Goal: Transaction & Acquisition: Purchase product/service

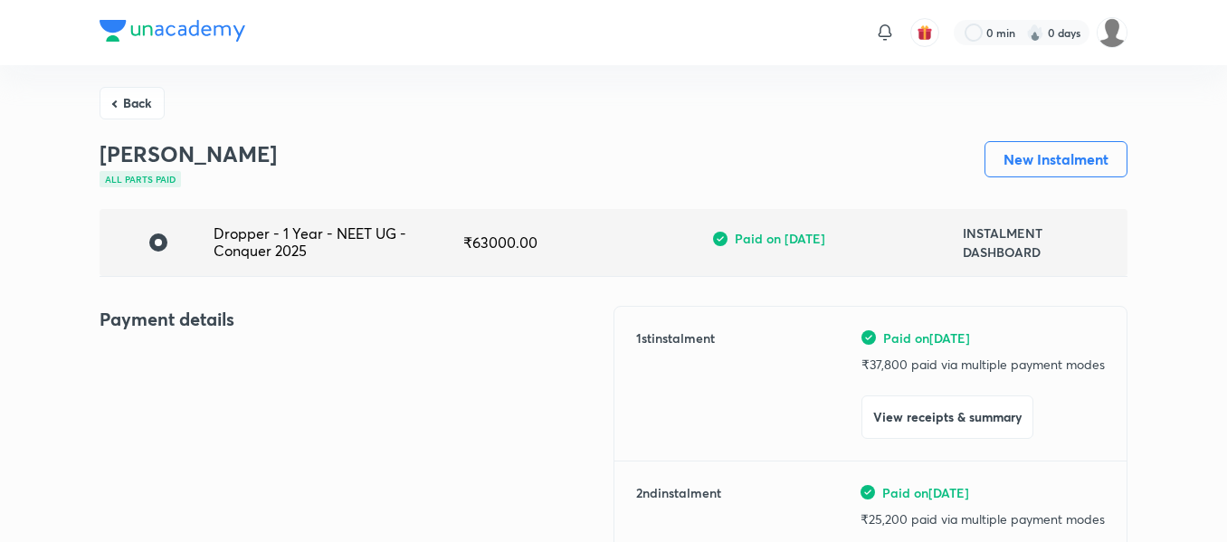
click at [154, 109] on button "Back" at bounding box center [132, 103] width 65 height 33
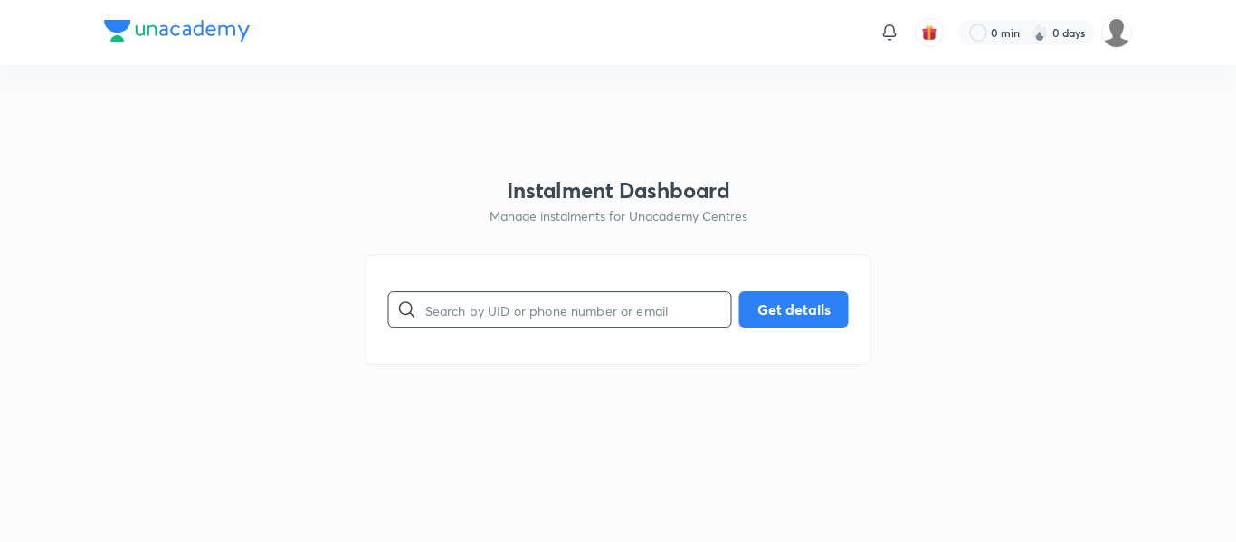
click at [419, 306] on div at bounding box center [407, 309] width 36 height 36
click at [423, 306] on div at bounding box center [407, 309] width 36 height 36
click at [540, 322] on input "text" at bounding box center [578, 310] width 306 height 46
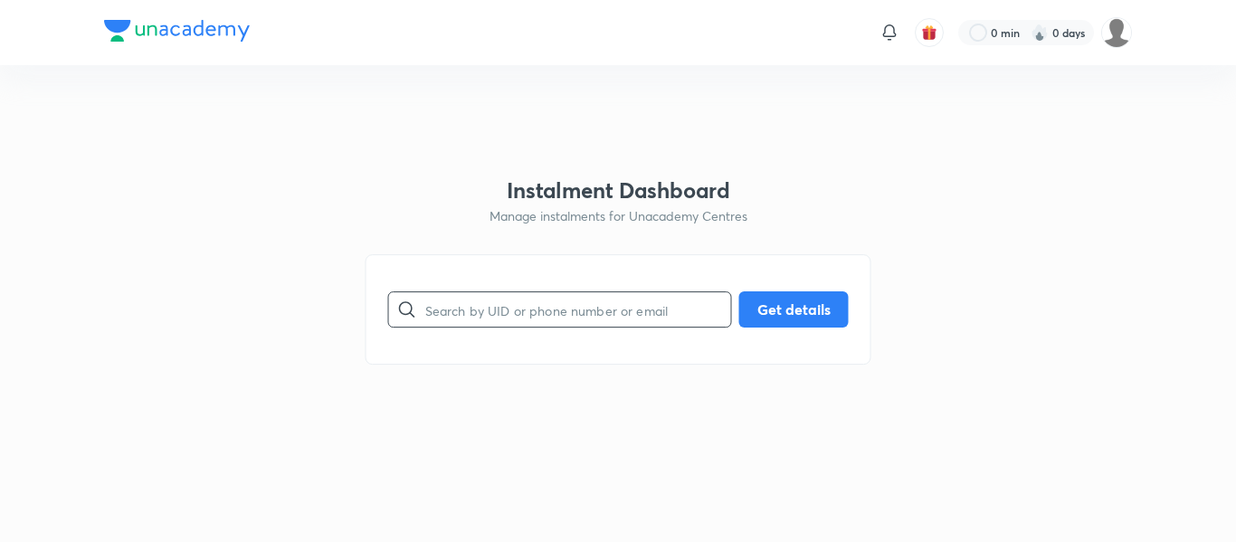
click at [540, 322] on input "text" at bounding box center [578, 310] width 306 height 46
paste input "[EMAIL_ADDRESS][DOMAIN_NAME]"
type input "[EMAIL_ADDRESS][DOMAIN_NAME]"
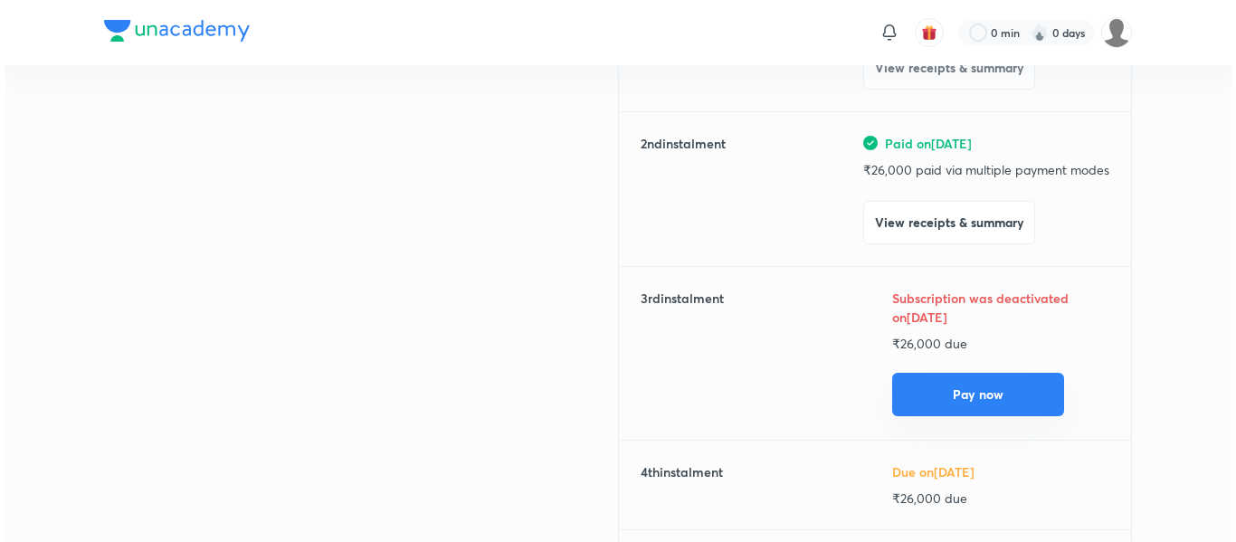
scroll to position [352, 0]
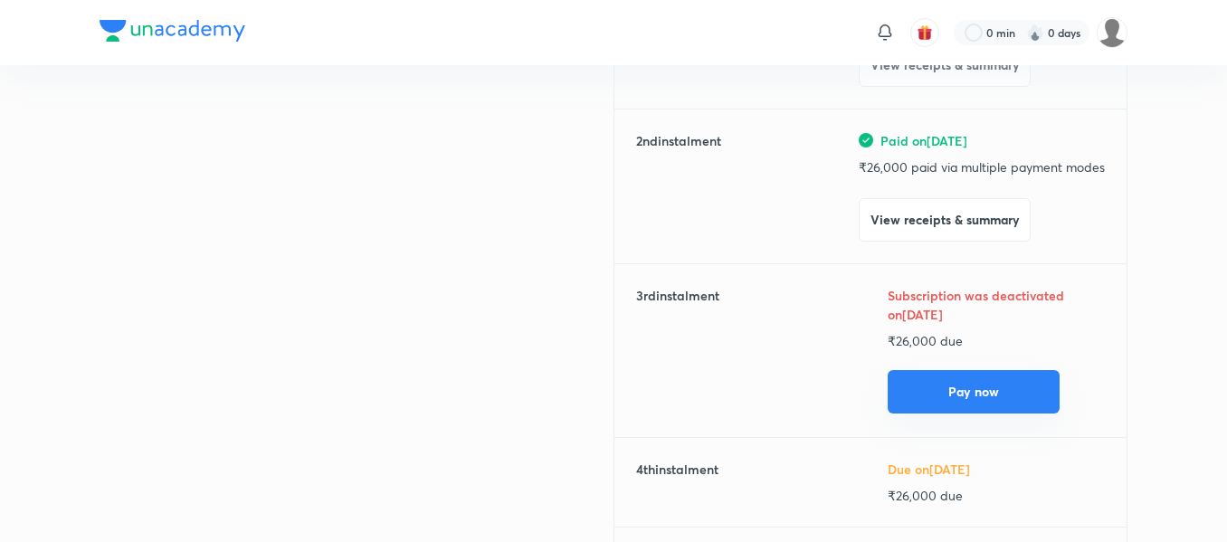
click at [925, 386] on button "Pay now" at bounding box center [974, 391] width 172 height 43
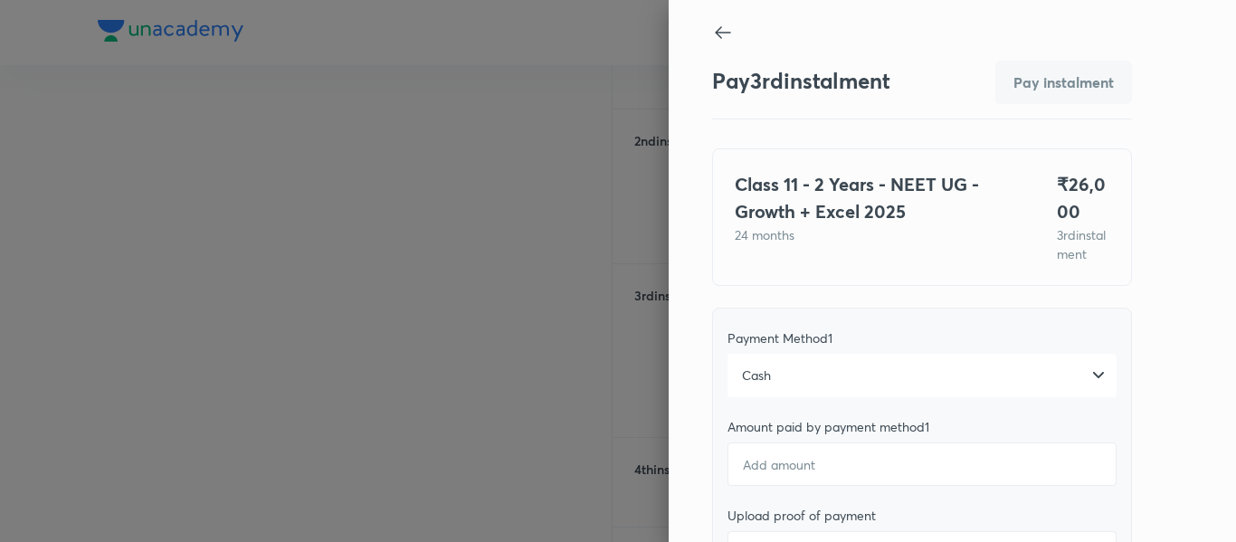
click at [869, 380] on div "Cash" at bounding box center [921, 375] width 389 height 43
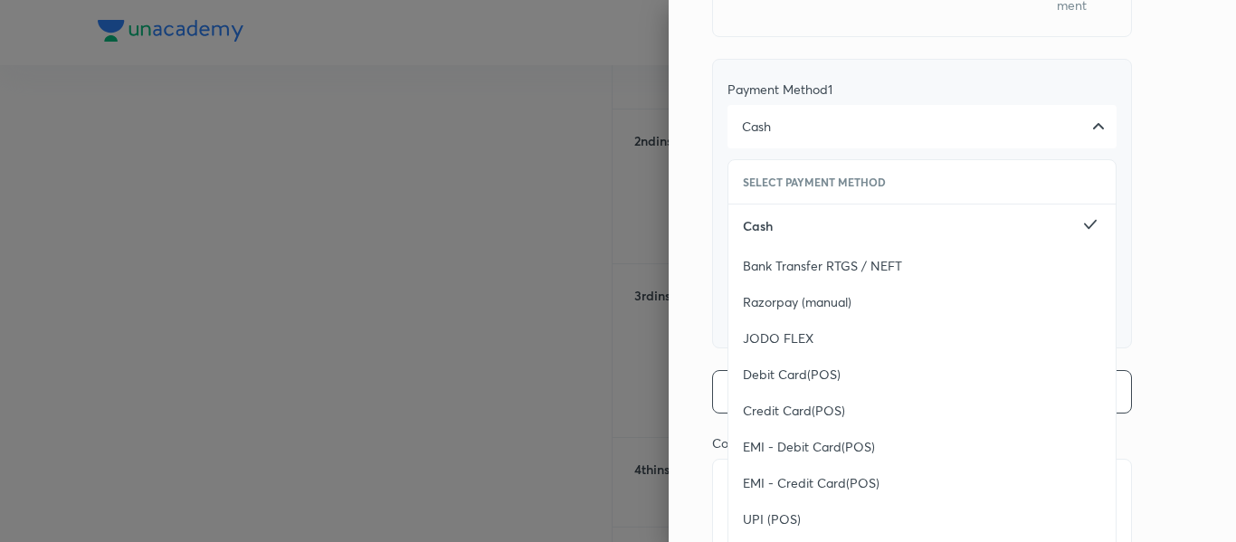
scroll to position [342, 0]
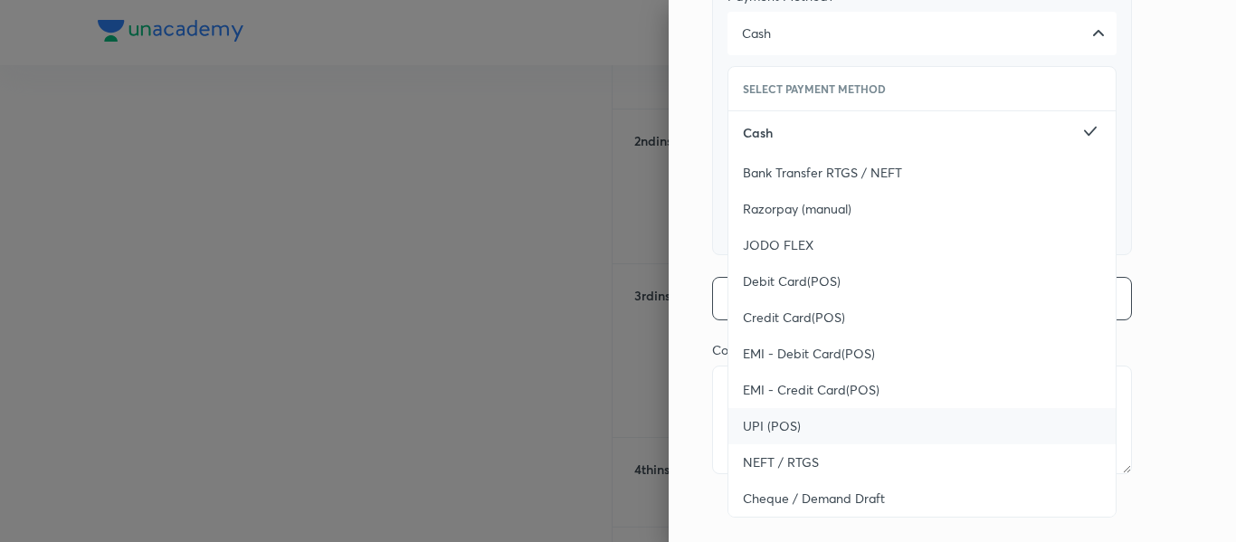
click at [823, 433] on div "UPI (POS)" at bounding box center [921, 426] width 387 height 36
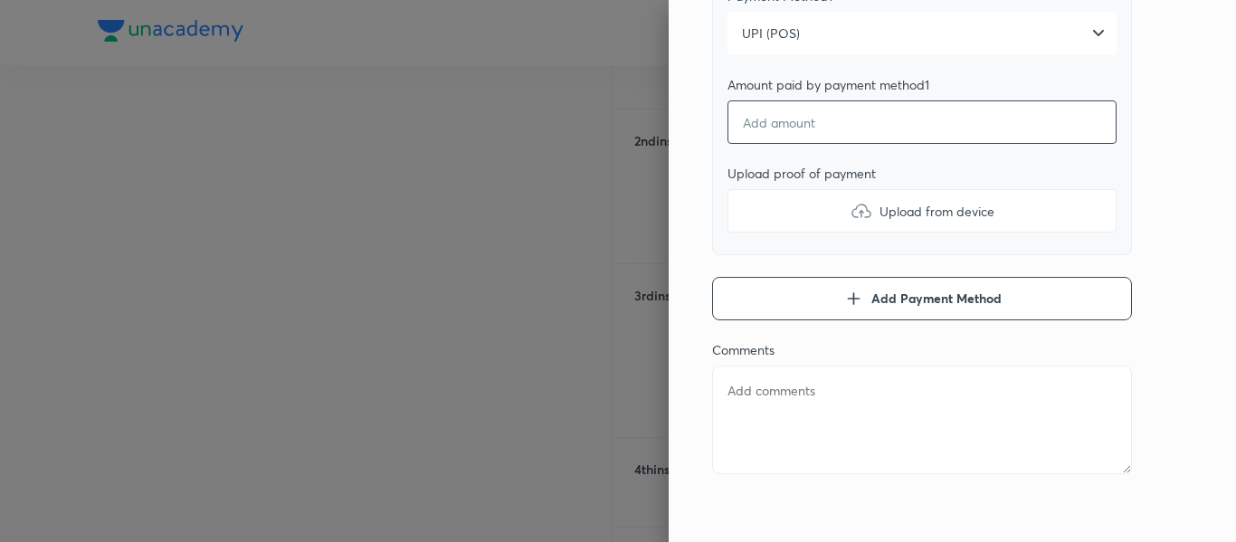
click at [784, 144] on input "number" at bounding box center [921, 121] width 389 height 43
type textarea "x"
type input "2"
type textarea "x"
type input "26"
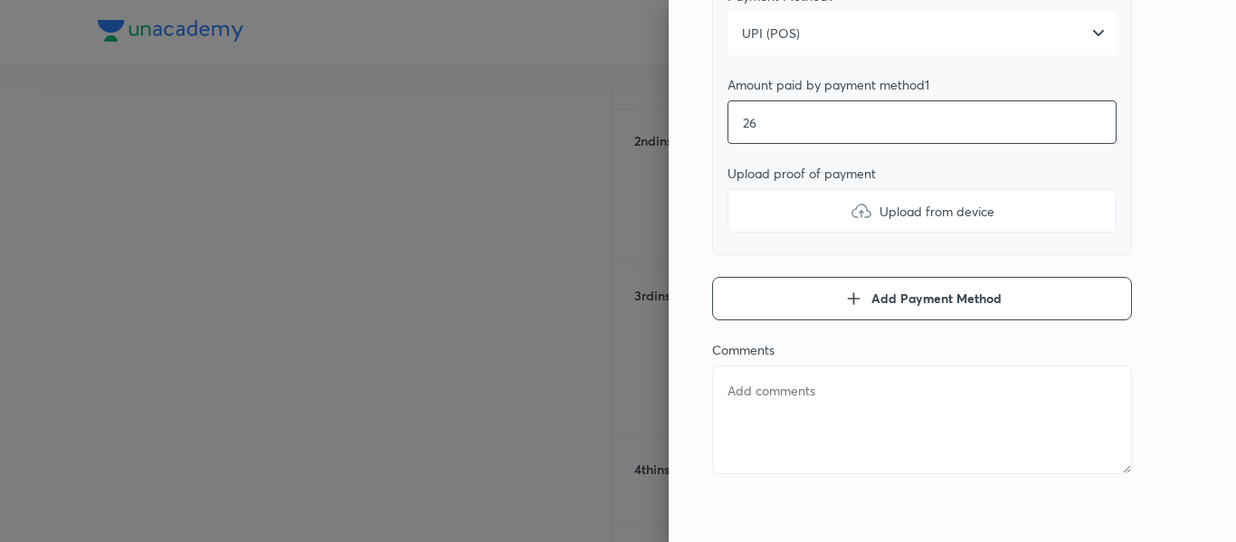
type textarea "x"
type input "260"
type textarea "x"
type input "2600"
type textarea "x"
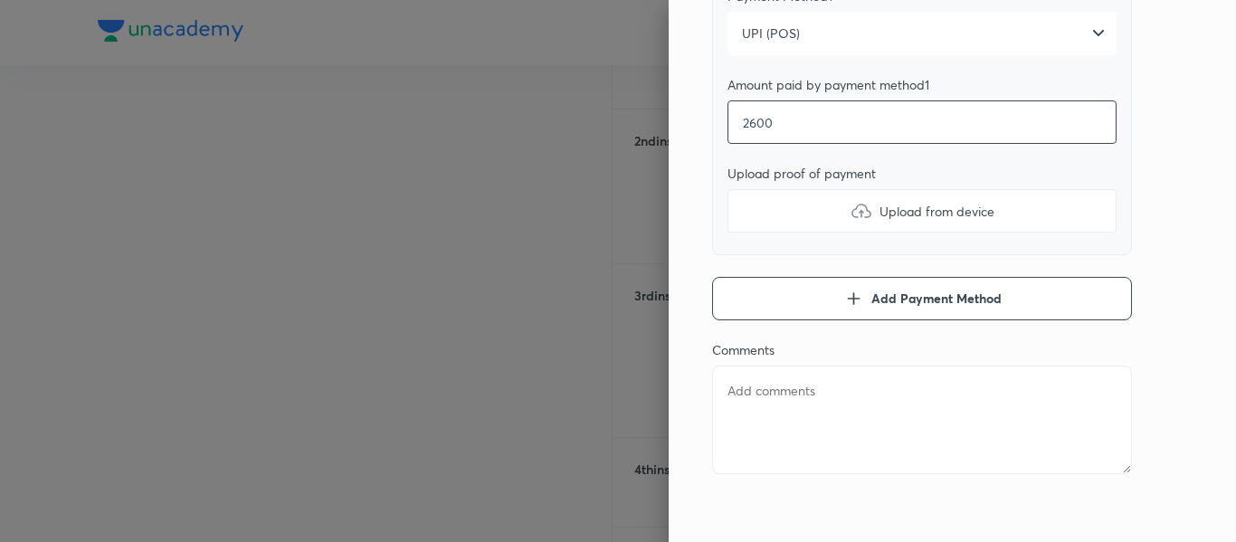
type input "26000"
type textarea "x"
type input "26000"
click at [784, 233] on label "Upload from device" at bounding box center [921, 210] width 389 height 43
click at [0, 0] on input "Upload from device" at bounding box center [0, 0] width 0 height 0
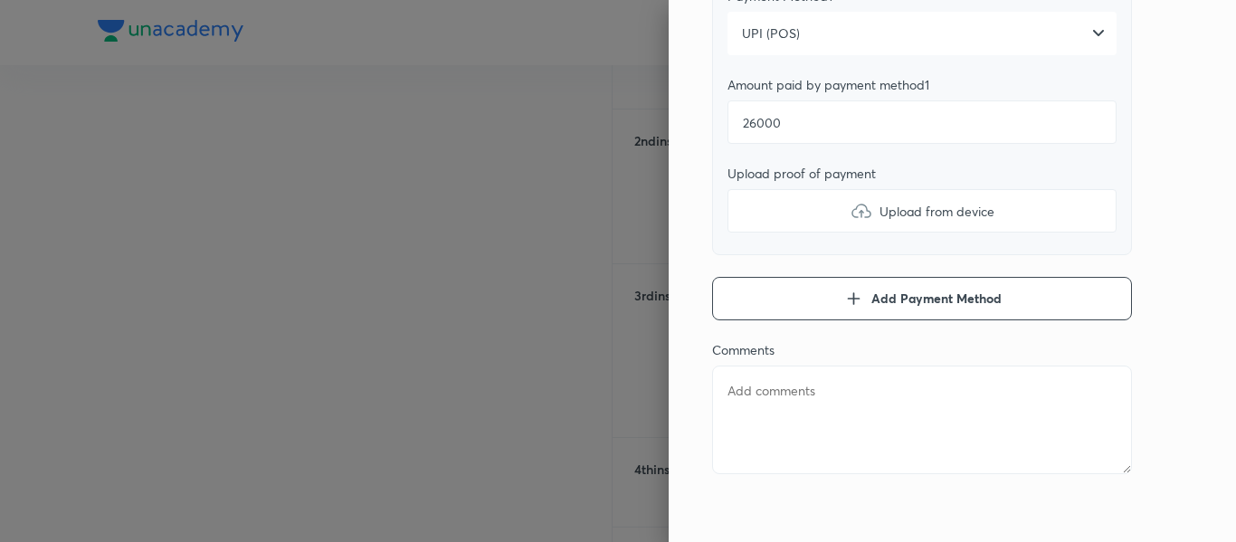
type textarea "x"
click at [727, 408] on textarea at bounding box center [922, 420] width 420 height 109
type textarea "2"
type textarea "x"
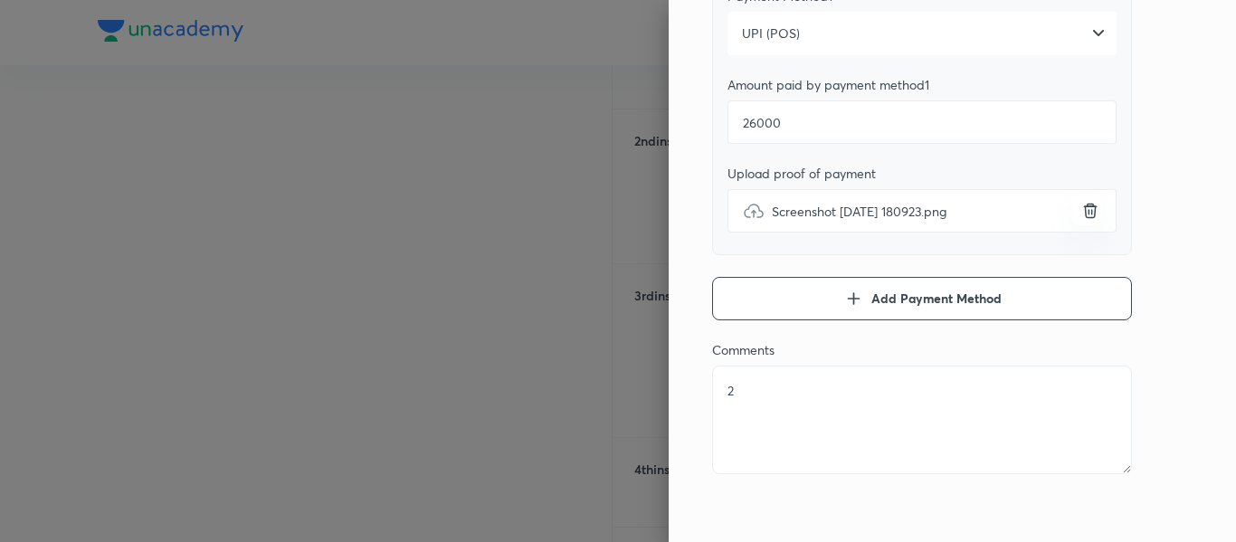
type textarea "2n"
type textarea "x"
type textarea "2ns"
type textarea "x"
type textarea "2n"
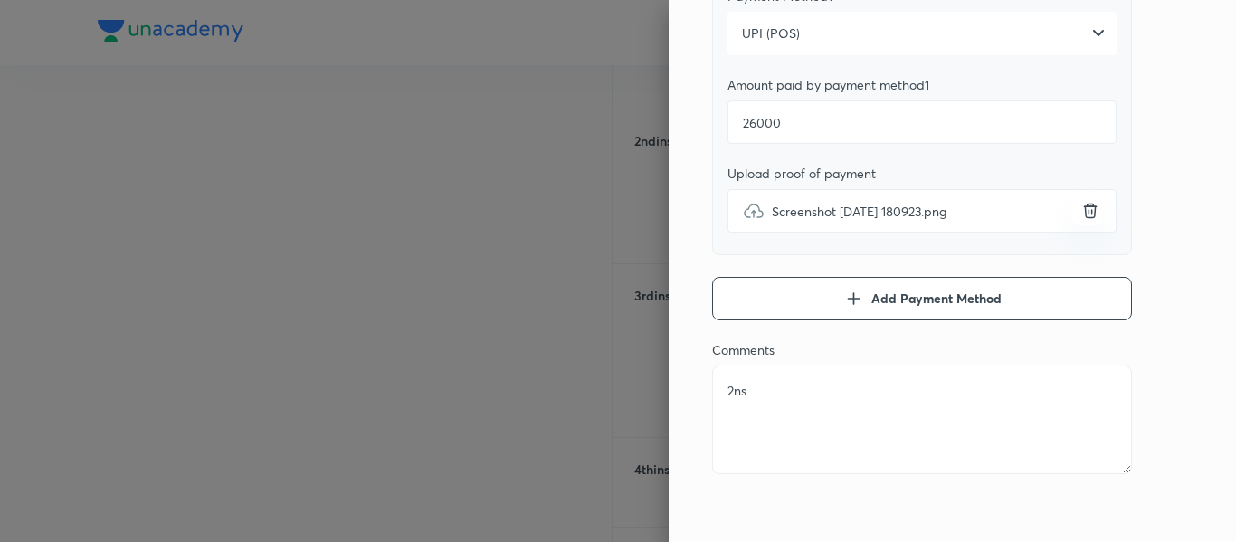
type textarea "x"
type textarea "2"
type textarea "x"
type textarea "3"
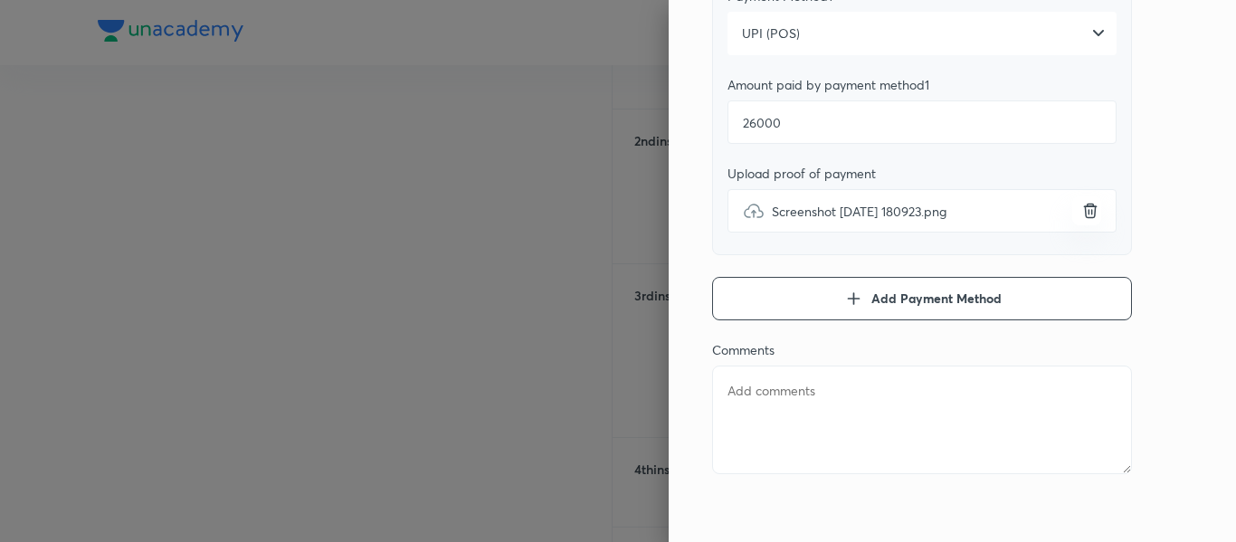
type textarea "x"
type textarea "3r"
type textarea "x"
type textarea "3rd"
type textarea "x"
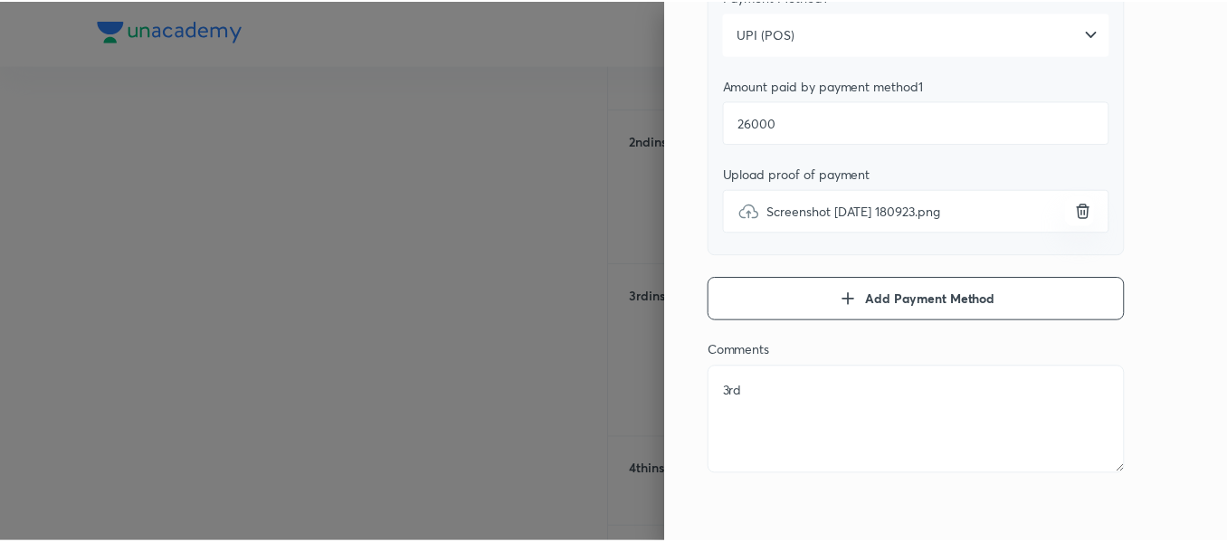
scroll to position [0, 0]
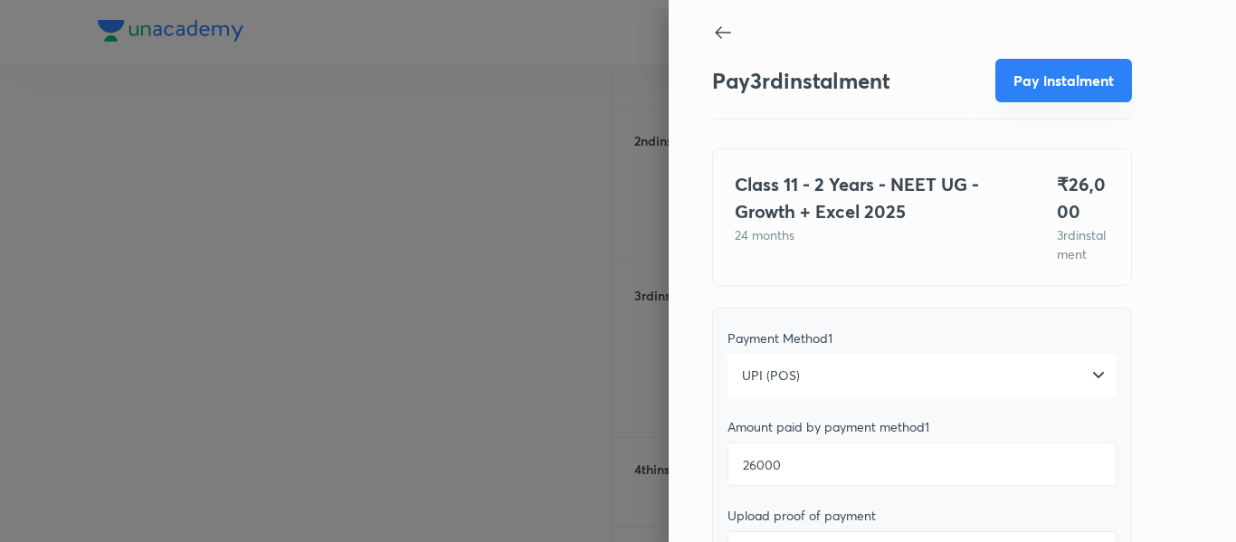
type textarea "3rd"
click at [1021, 68] on button "Pay instalment" at bounding box center [1063, 80] width 137 height 43
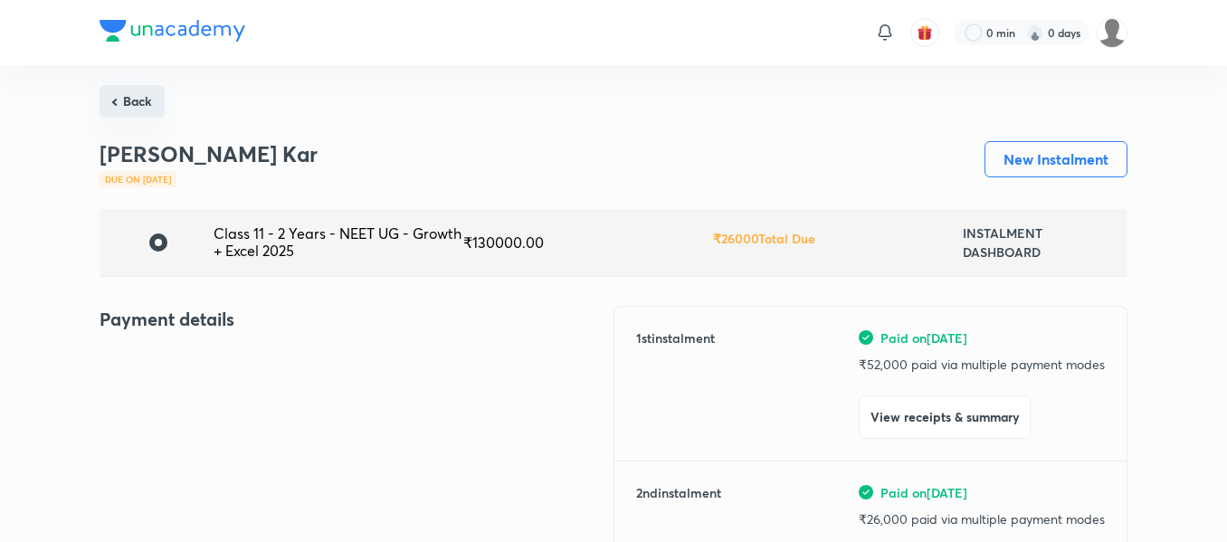
click at [150, 105] on button "Back" at bounding box center [132, 101] width 65 height 33
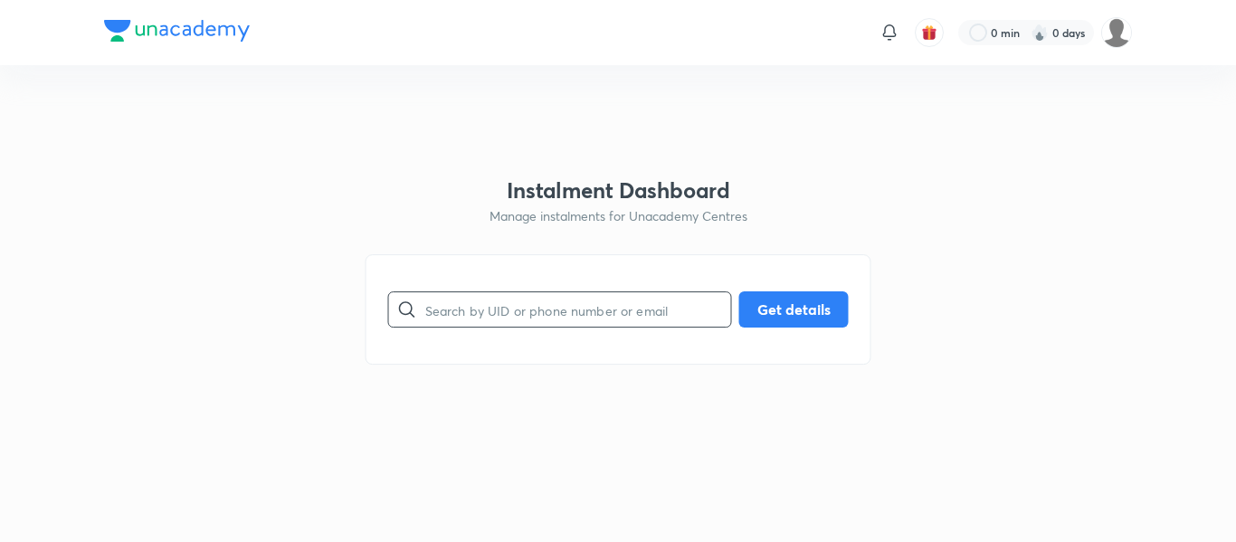
click at [566, 309] on input "text" at bounding box center [578, 310] width 306 height 46
paste input "[EMAIL_ADDRESS][DOMAIN_NAME]"
type input "[EMAIL_ADDRESS][DOMAIN_NAME]"
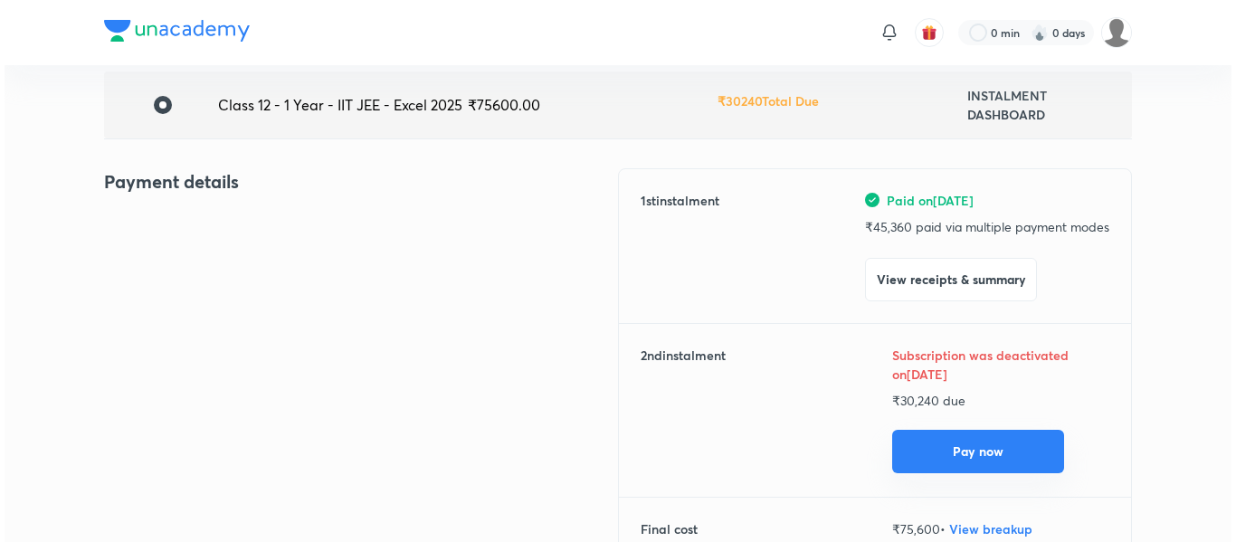
scroll to position [138, 0]
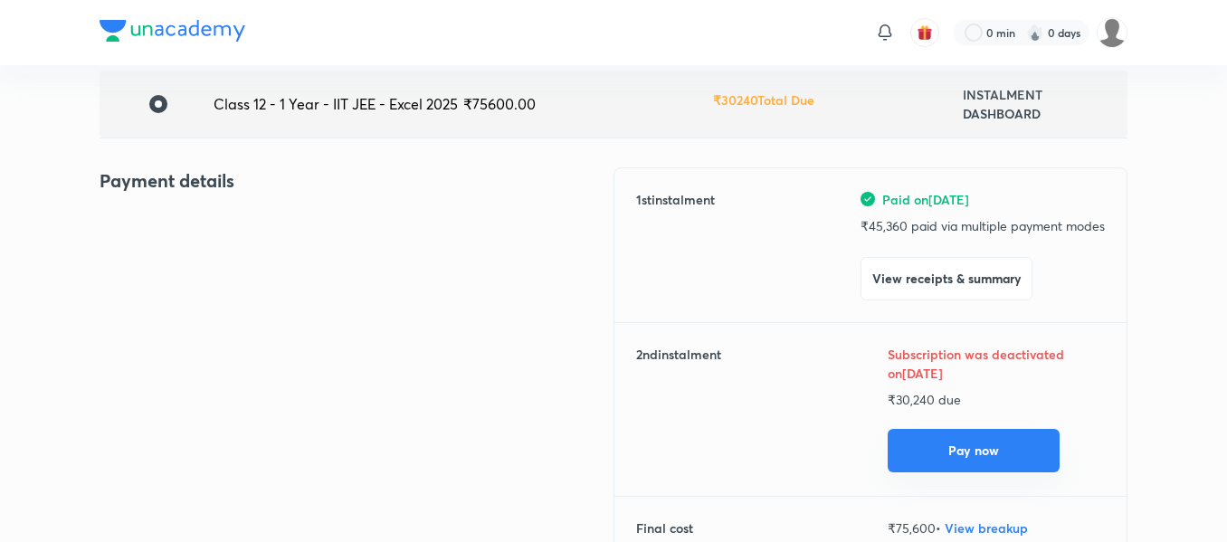
click at [913, 448] on button "Pay now" at bounding box center [974, 450] width 172 height 43
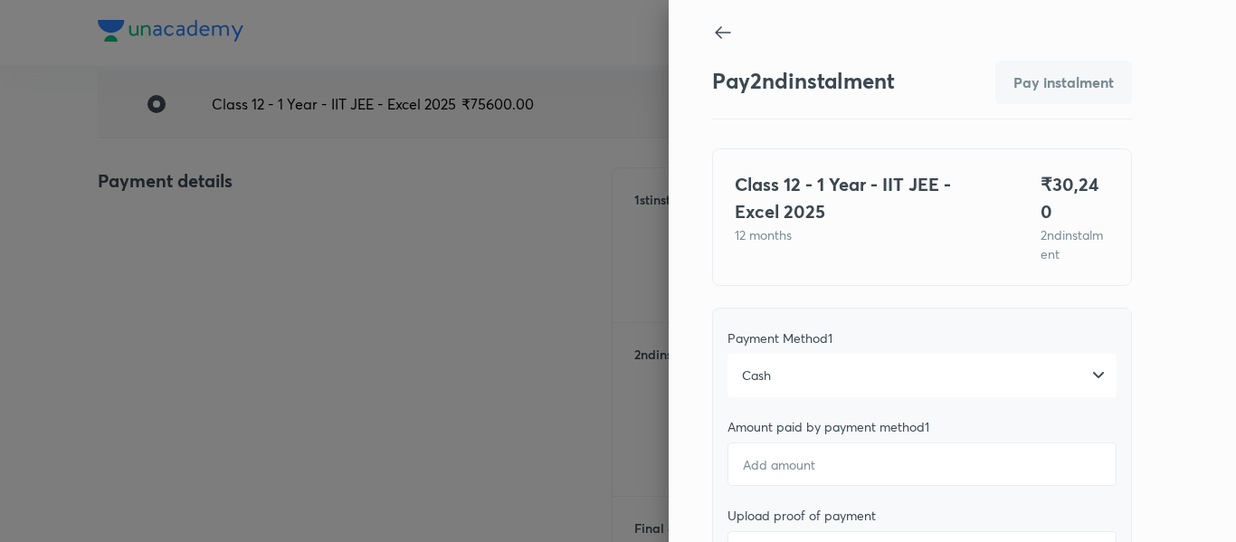
click at [918, 356] on div "Cash" at bounding box center [921, 375] width 389 height 43
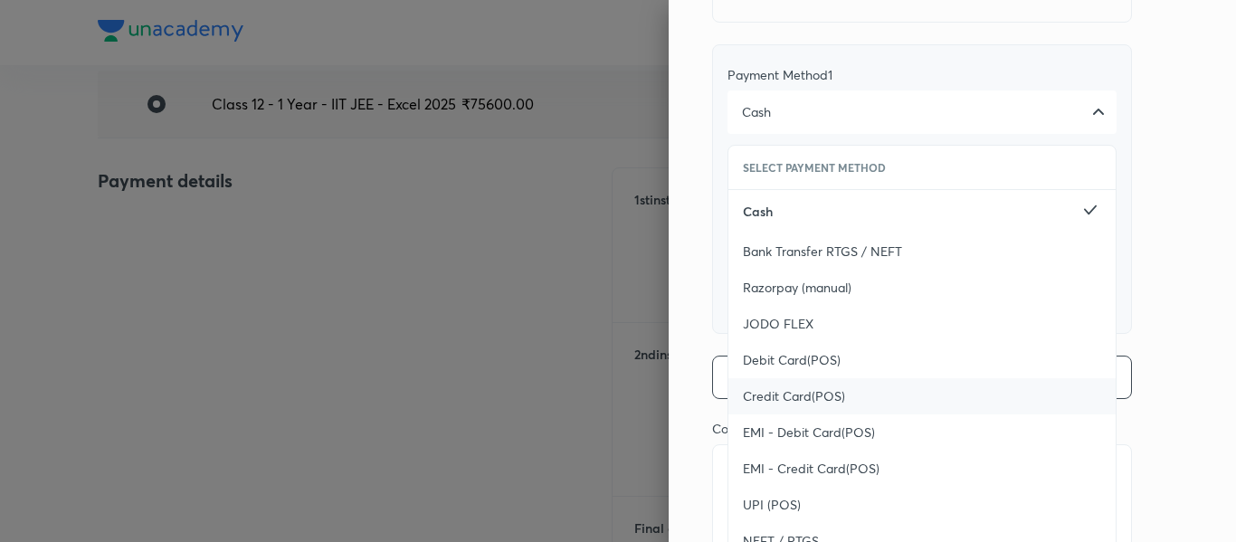
scroll to position [265, 0]
click at [796, 485] on div "UPI (POS)" at bounding box center [921, 503] width 387 height 36
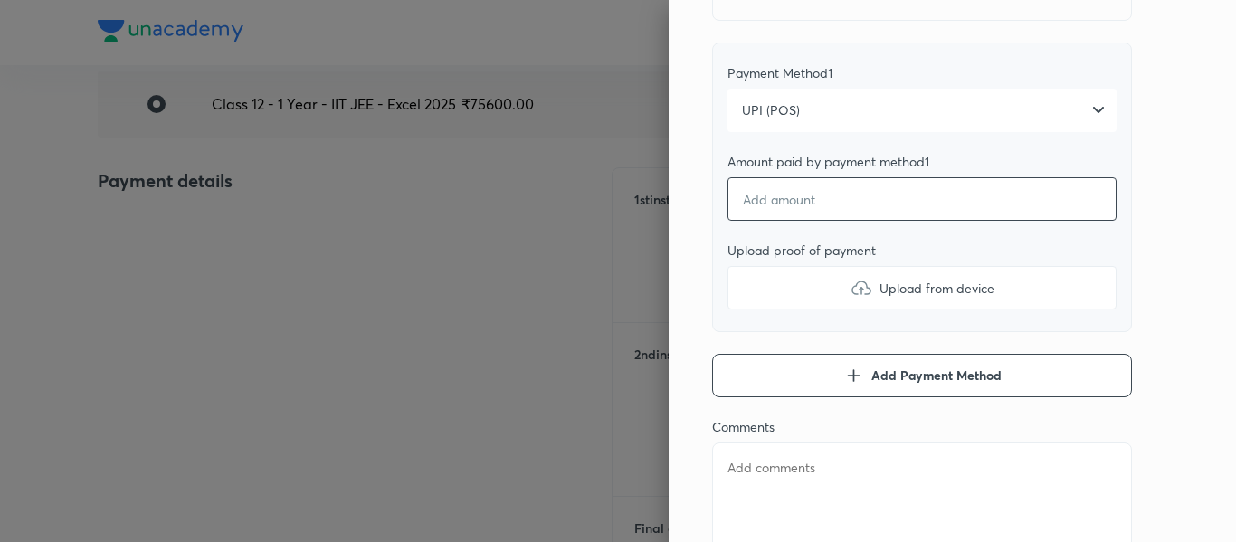
click at [794, 177] on input "number" at bounding box center [921, 198] width 389 height 43
type textarea "x"
type input "3"
type textarea "x"
type input "30"
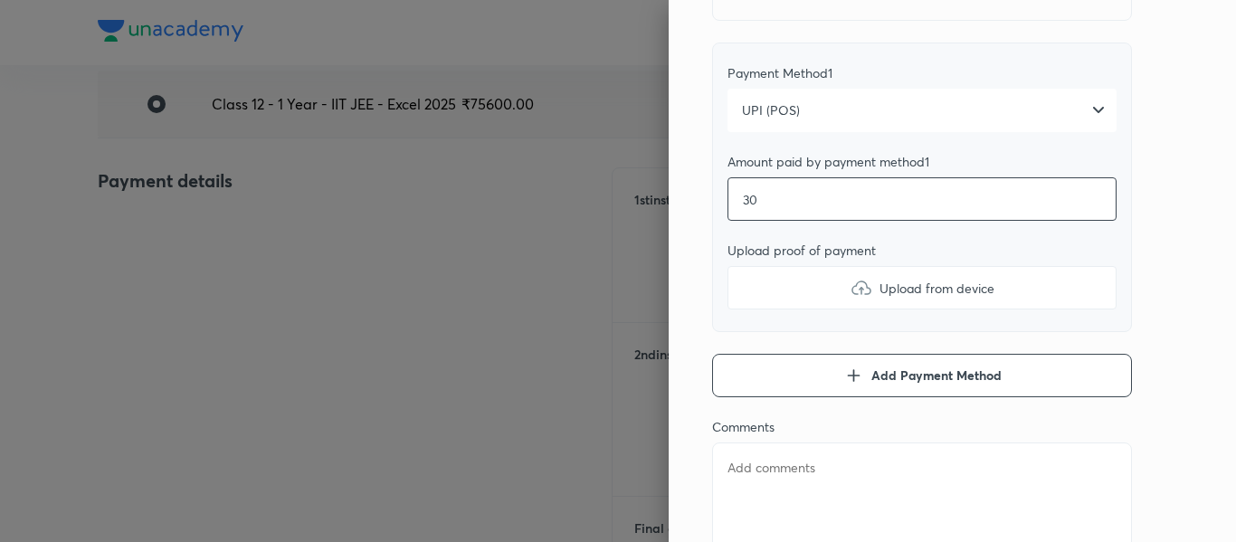
type textarea "x"
type input "302"
type textarea "x"
type input "3024"
type textarea "x"
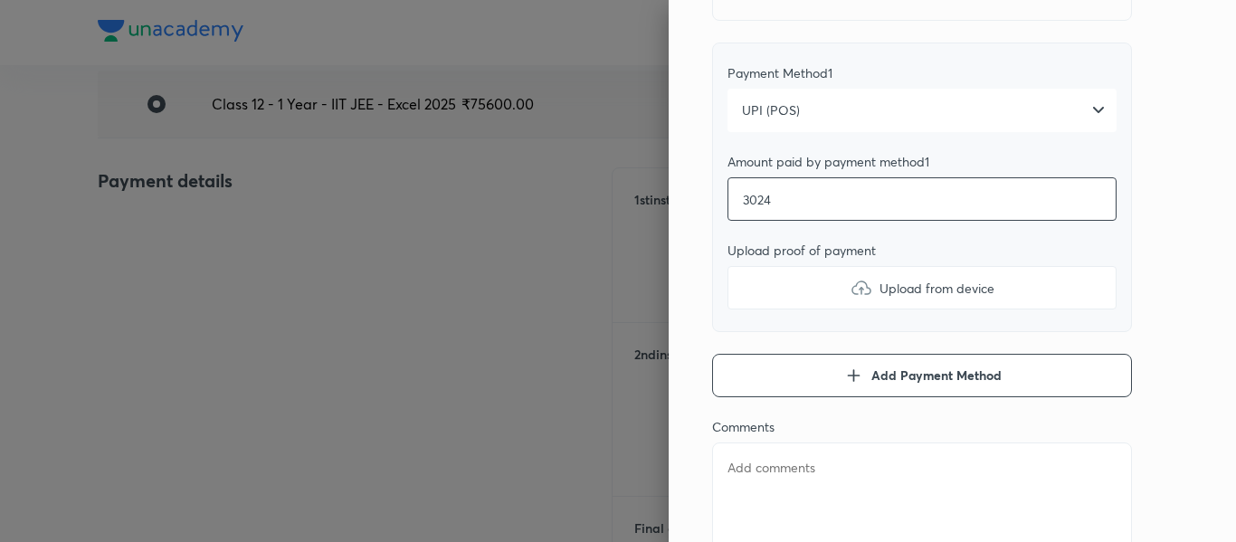
type input "30240"
type textarea "x"
type input "30240"
click at [789, 266] on label "Upload from device" at bounding box center [921, 287] width 389 height 43
click at [0, 0] on input "Upload from device" at bounding box center [0, 0] width 0 height 0
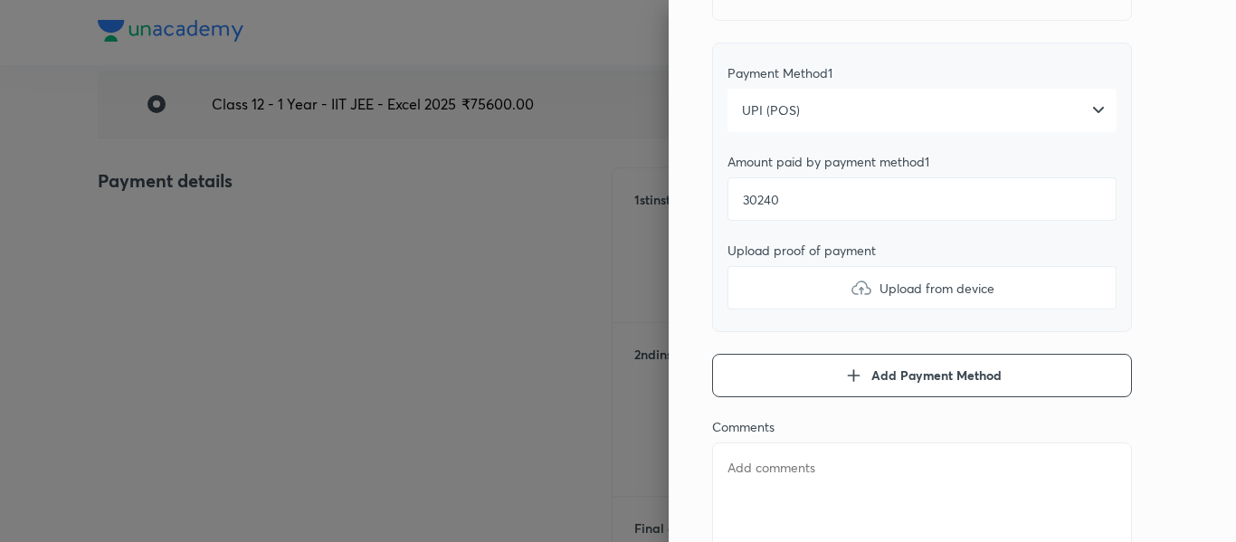
type textarea "x"
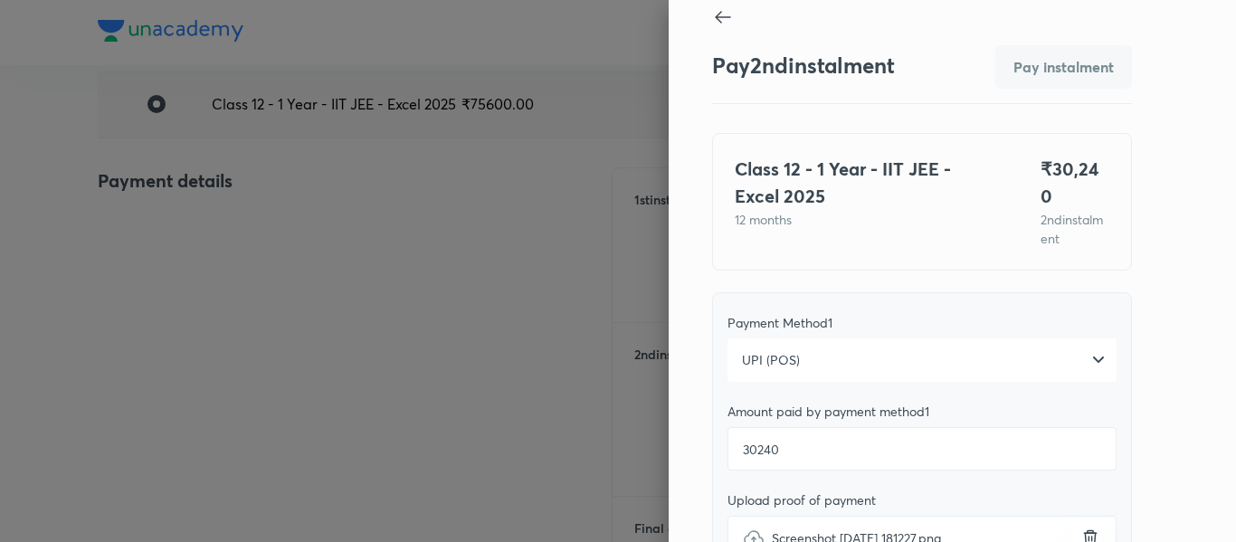
scroll to position [331, 0]
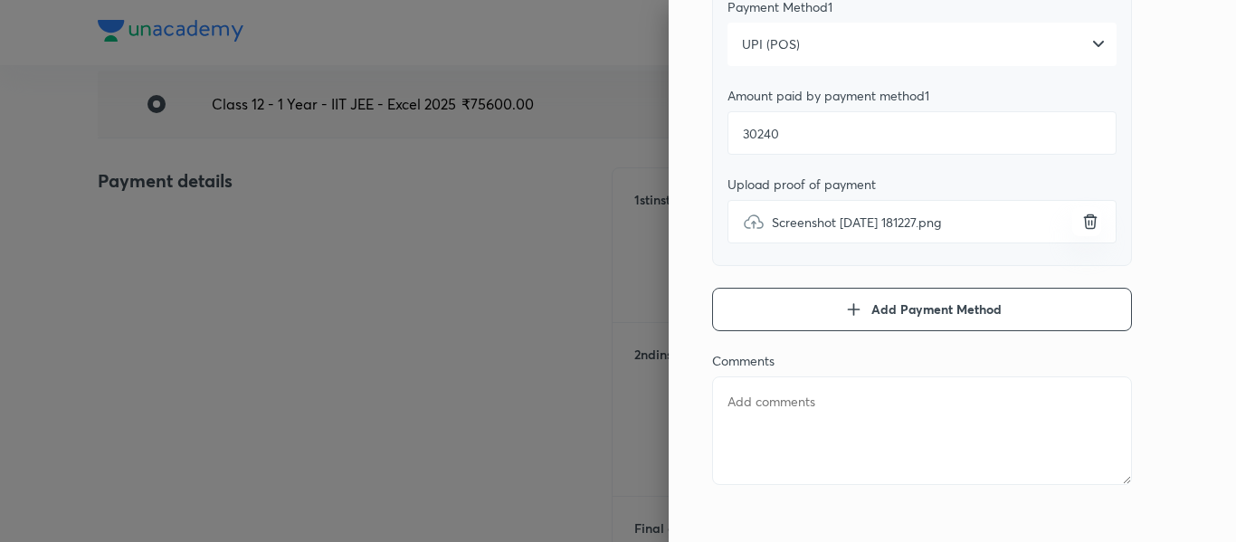
click at [754, 385] on textarea at bounding box center [922, 430] width 420 height 109
type textarea "2"
type textarea "x"
type textarea "2n"
type textarea "x"
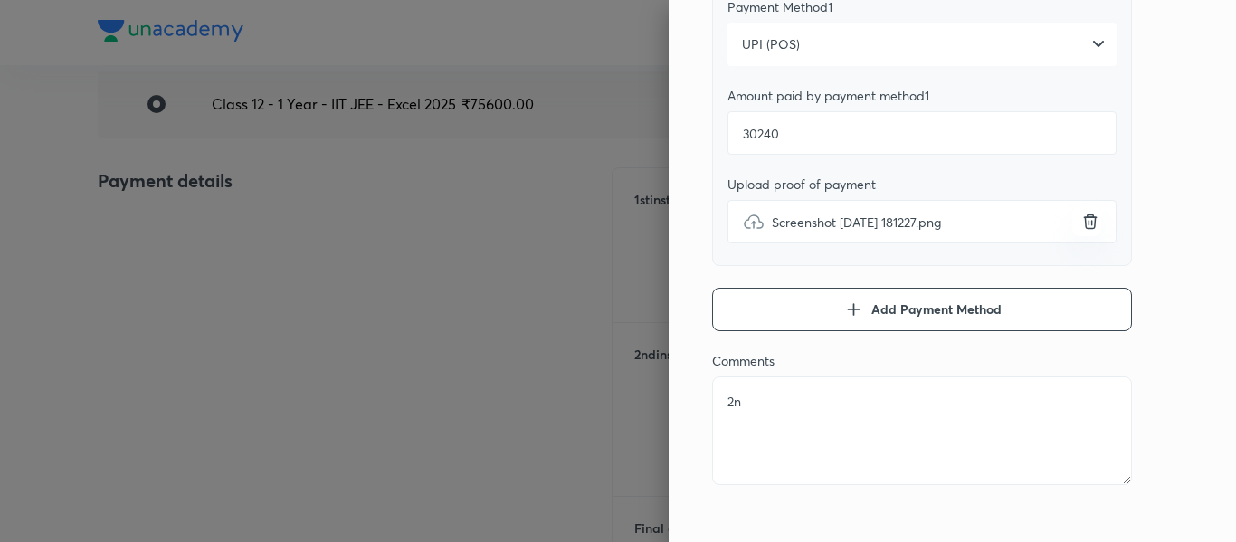
type textarea "2nd"
type textarea "x"
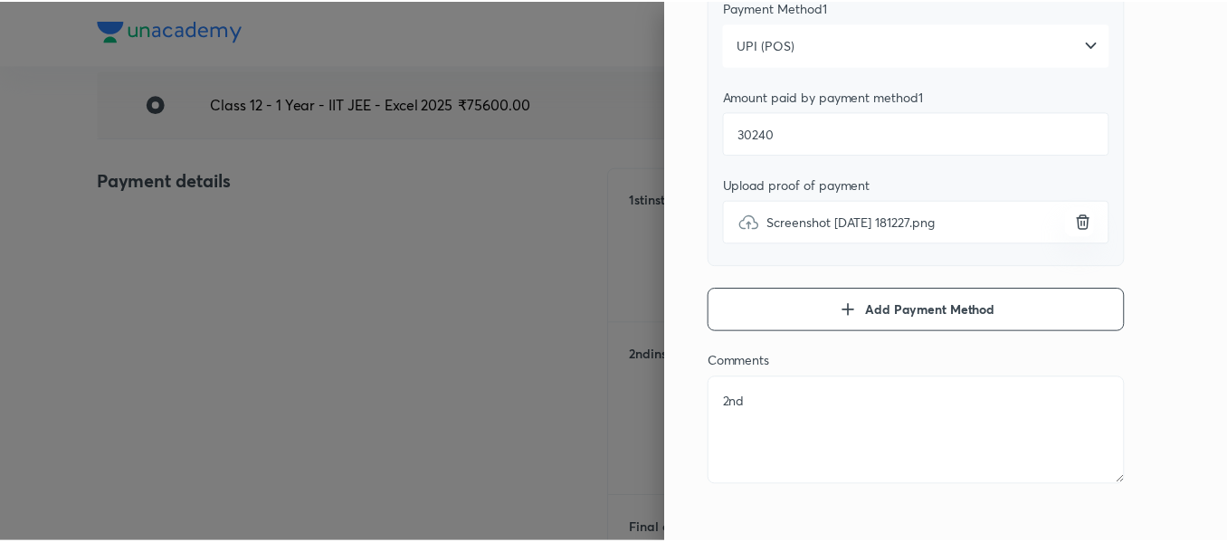
scroll to position [0, 0]
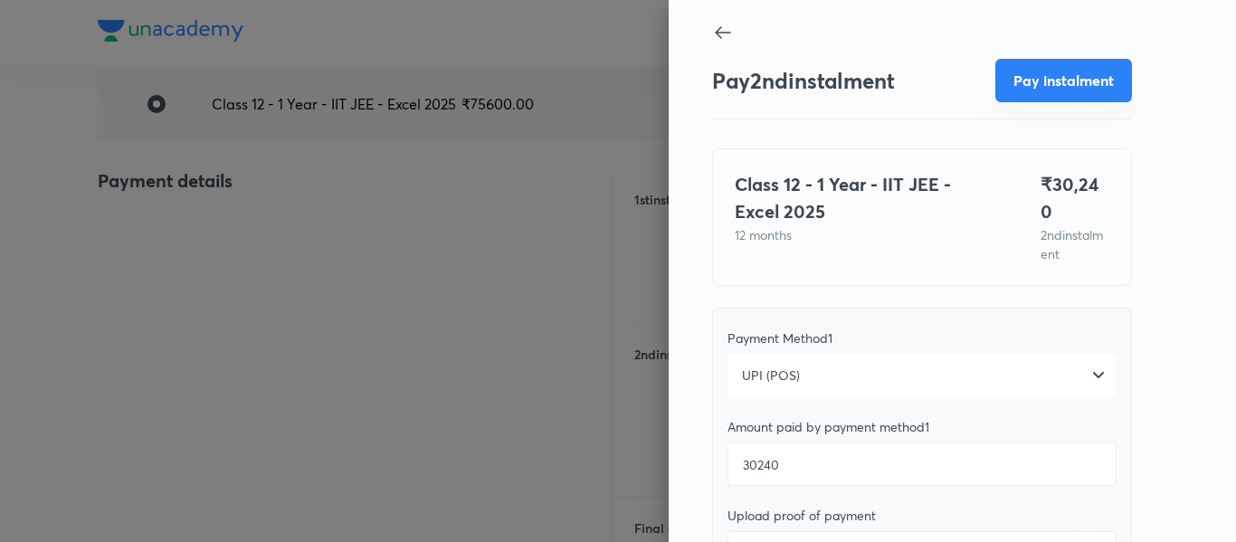
type textarea "2nd"
click at [1035, 80] on button "Pay instalment" at bounding box center [1063, 80] width 137 height 43
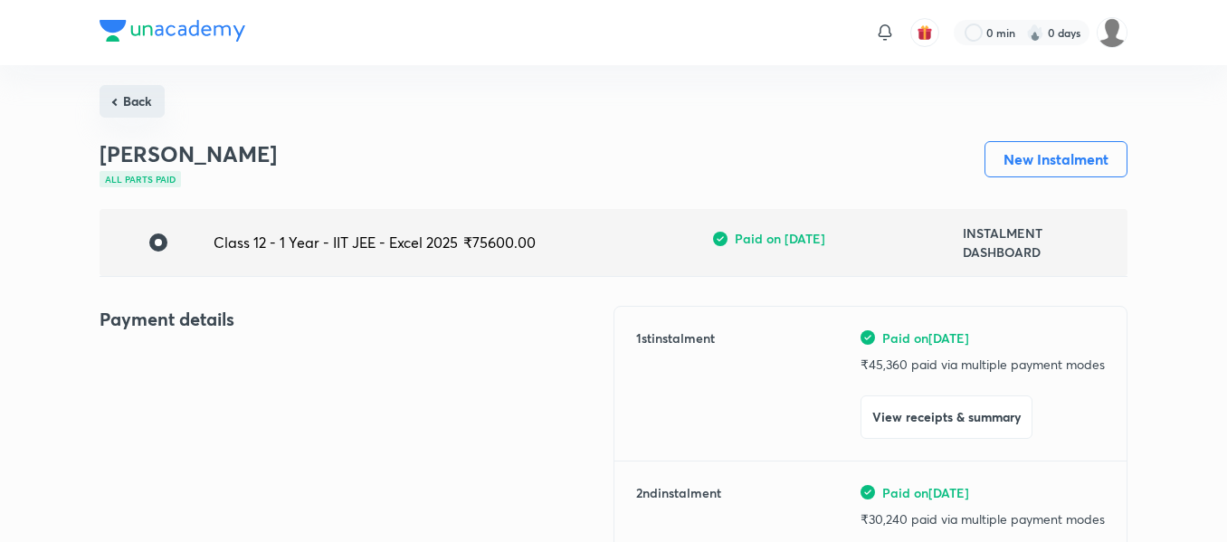
click at [147, 111] on button "Back" at bounding box center [132, 101] width 65 height 33
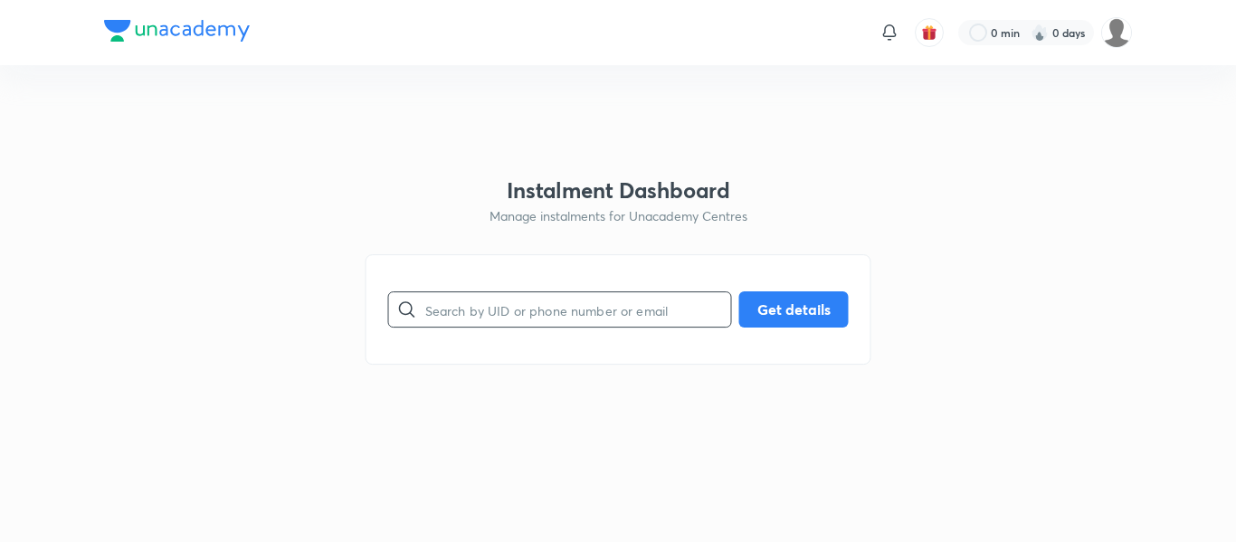
click at [512, 302] on input "text" at bounding box center [578, 310] width 306 height 46
paste input "[EMAIL_ADDRESS][DOMAIN_NAME]"
type input "[EMAIL_ADDRESS][DOMAIN_NAME]"
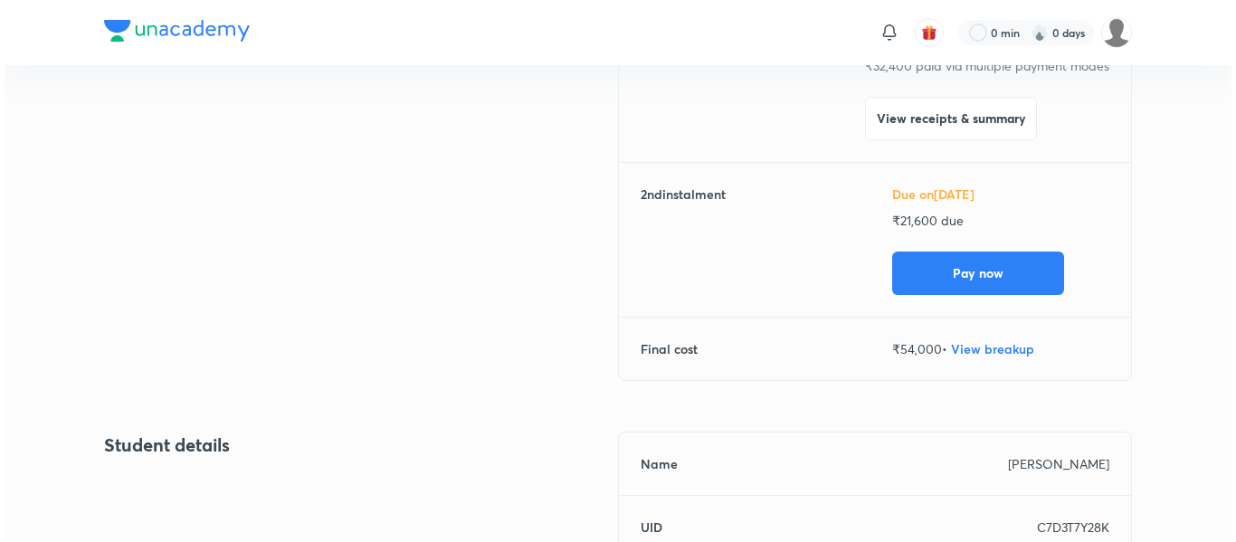
scroll to position [300, 0]
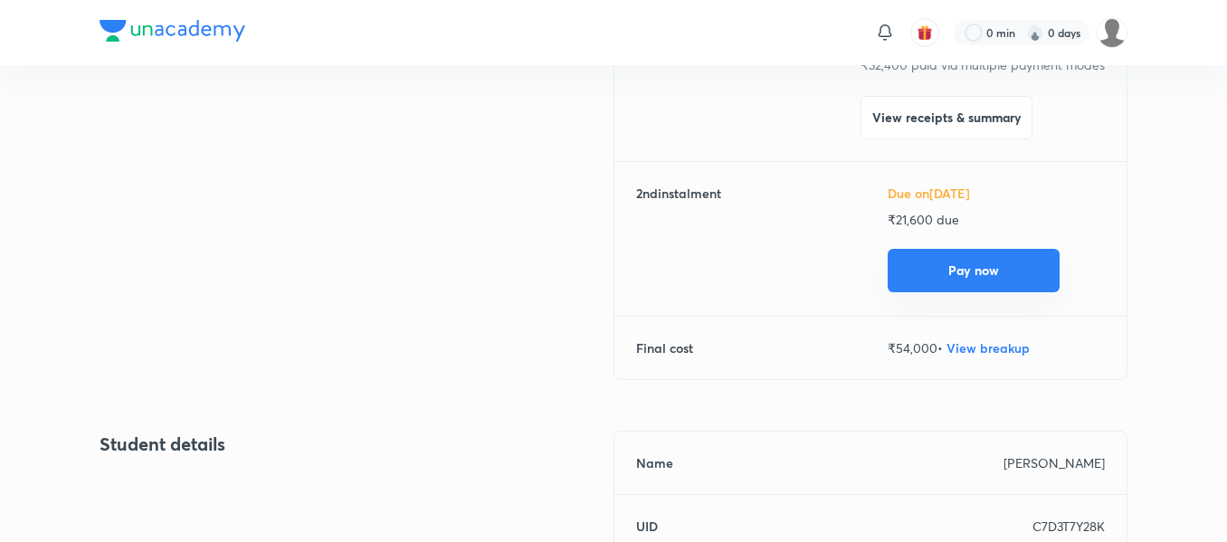
click at [940, 278] on button "Pay now" at bounding box center [974, 270] width 172 height 43
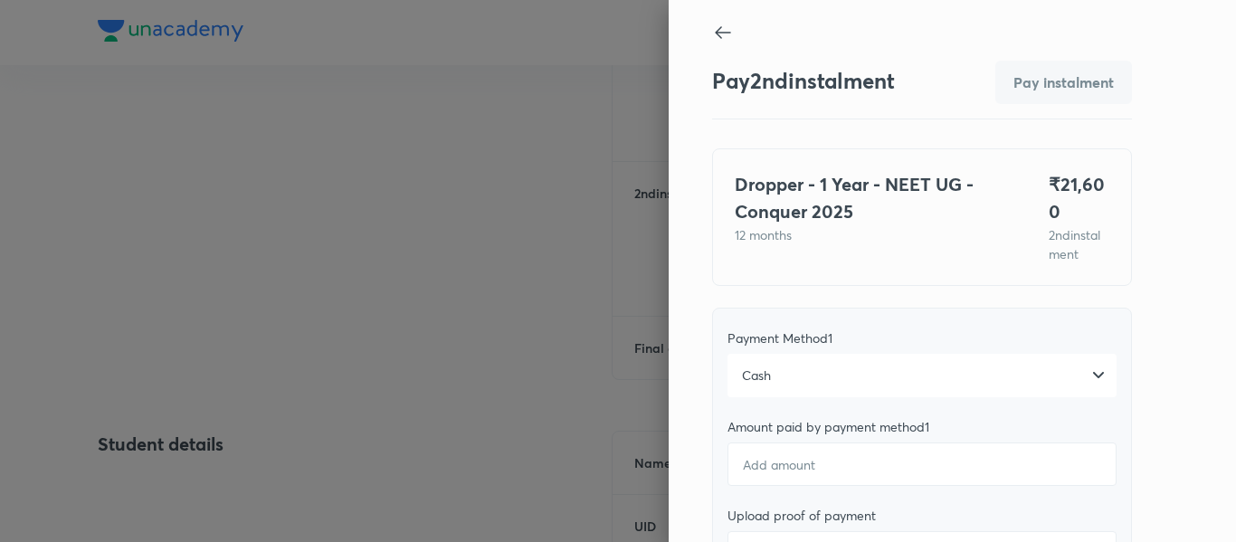
click at [784, 354] on div "Cash" at bounding box center [921, 375] width 389 height 43
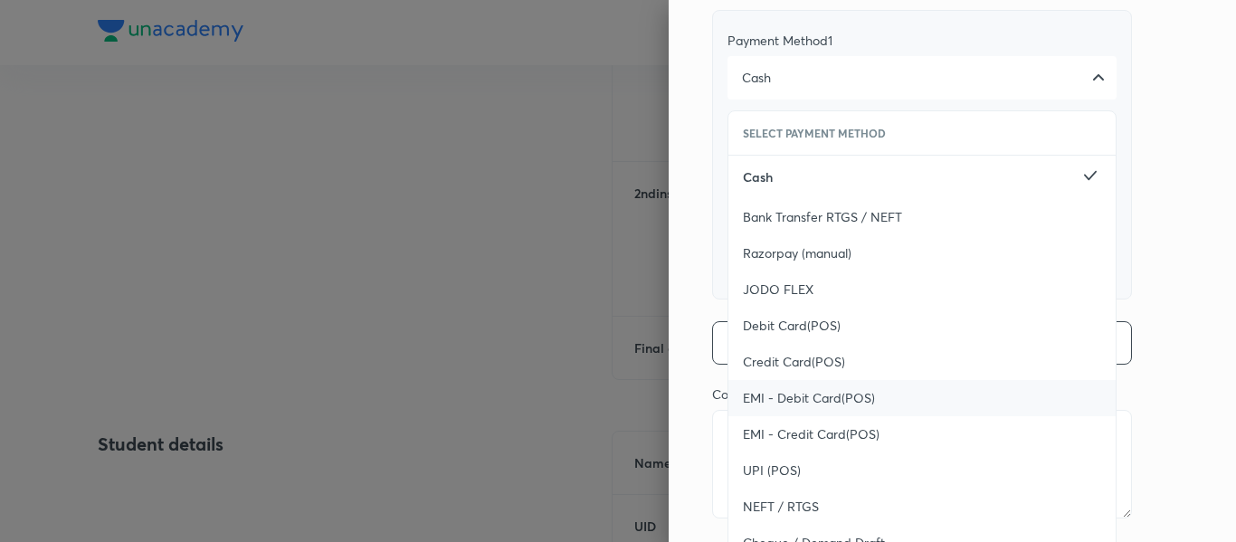
scroll to position [299, 0]
click at [754, 456] on div "UPI (POS)" at bounding box center [921, 470] width 387 height 36
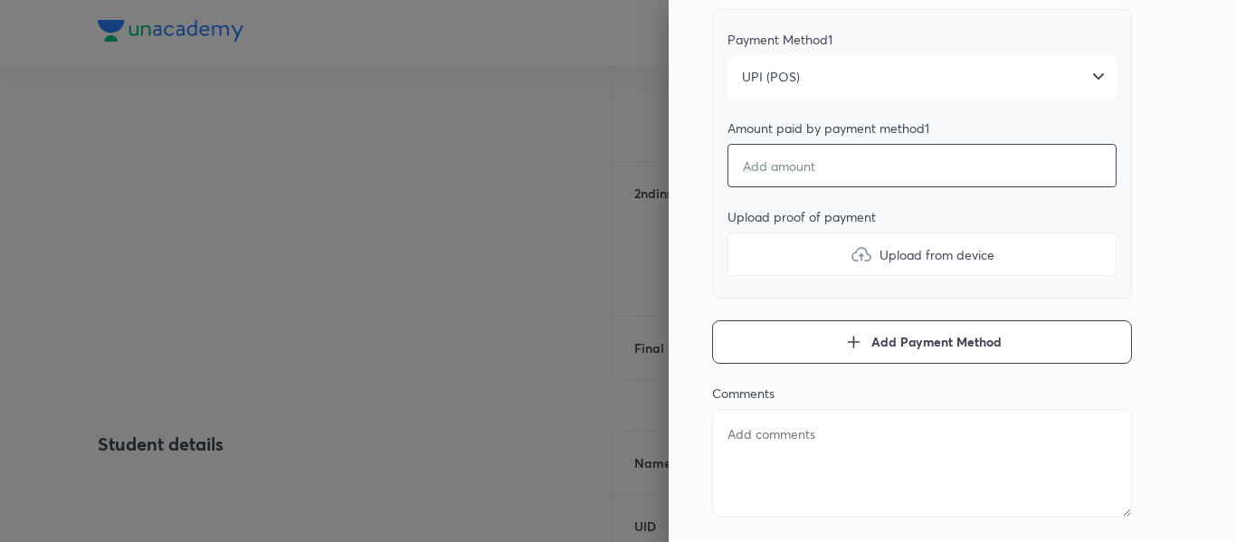
click at [764, 156] on input "number" at bounding box center [921, 165] width 389 height 43
type textarea "x"
type input "2"
type textarea "x"
type input "21"
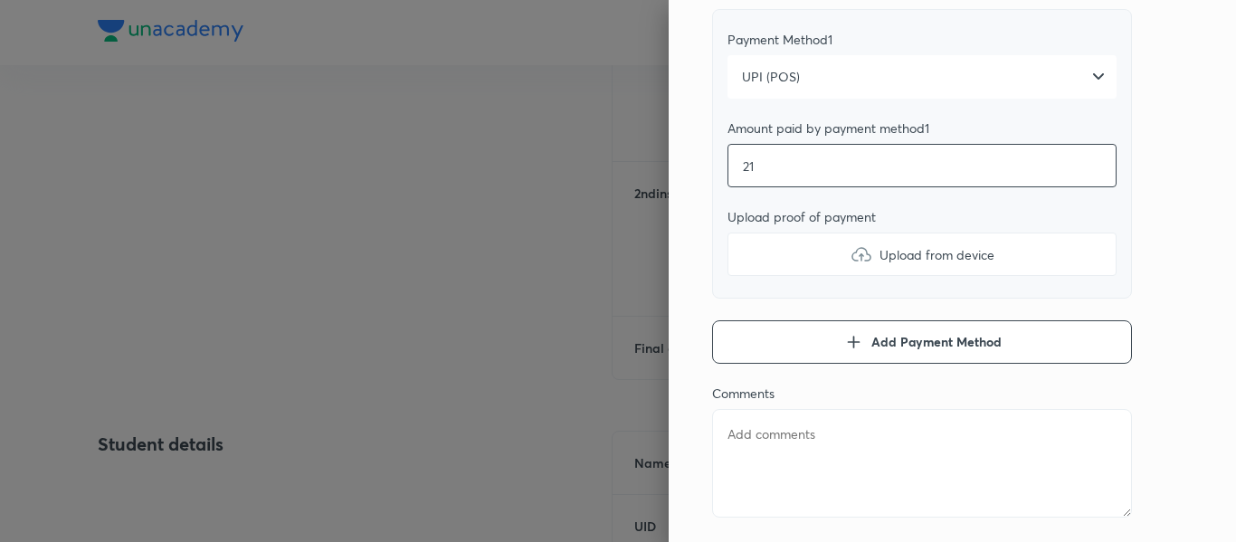
type textarea "x"
type input "216"
type textarea "x"
type input "2160"
type textarea "x"
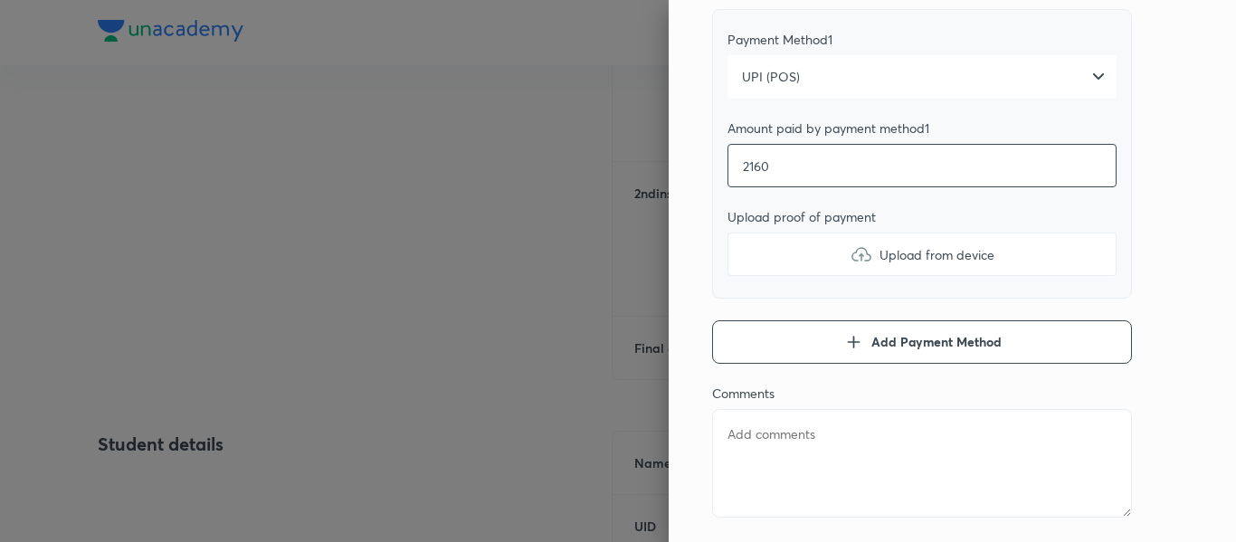
type input "21600"
type textarea "x"
type input "21600"
click at [785, 258] on label "Upload from device" at bounding box center [921, 254] width 389 height 43
click at [0, 0] on input "Upload from device" at bounding box center [0, 0] width 0 height 0
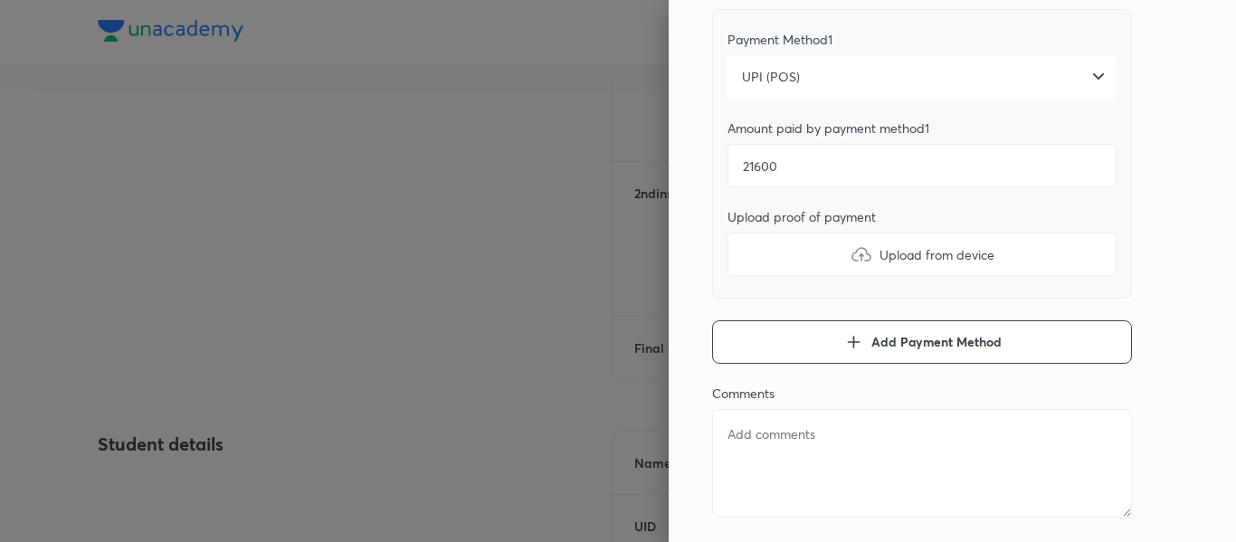
type textarea "x"
click at [859, 477] on textarea at bounding box center [922, 463] width 420 height 109
type textarea "2"
type textarea "x"
type textarea "2n"
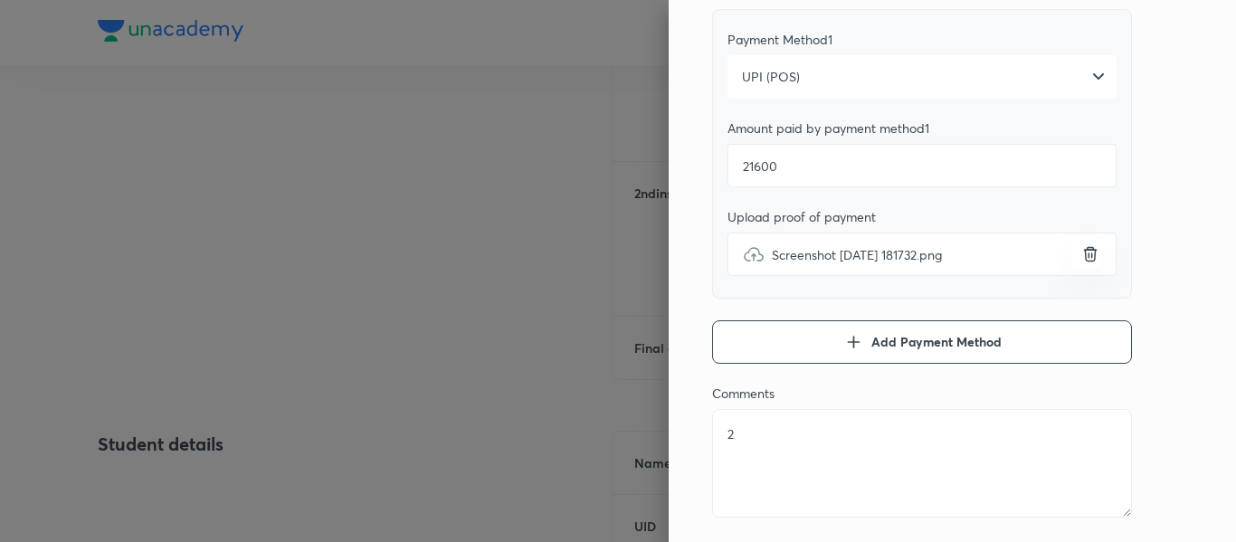
type textarea "x"
type textarea "2nd"
type textarea "x"
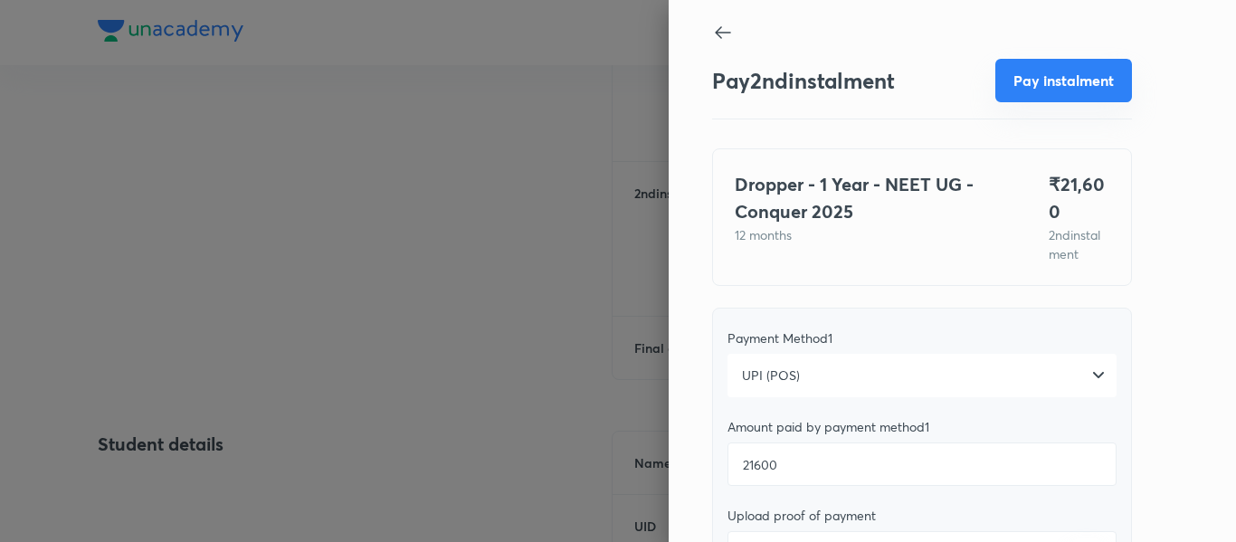
type textarea "2nd"
click at [1047, 69] on button "Pay instalment" at bounding box center [1063, 80] width 137 height 43
type textarea "x"
